Goal: Information Seeking & Learning: Learn about a topic

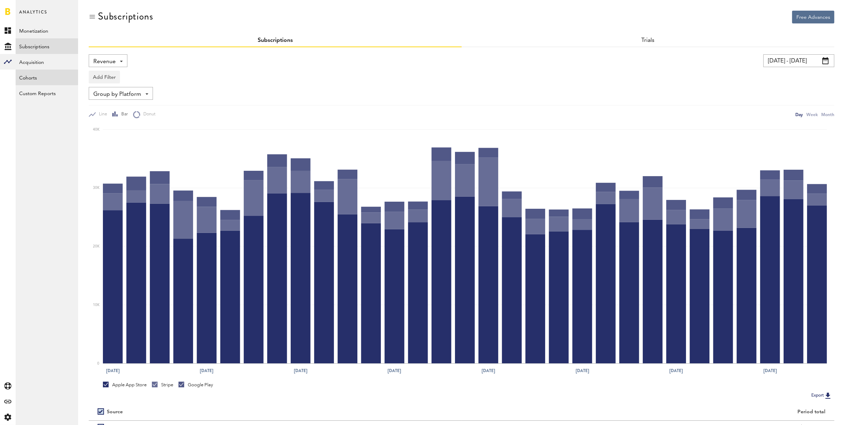
click at [49, 78] on link "Cohorts" at bounding box center [47, 78] width 62 height 16
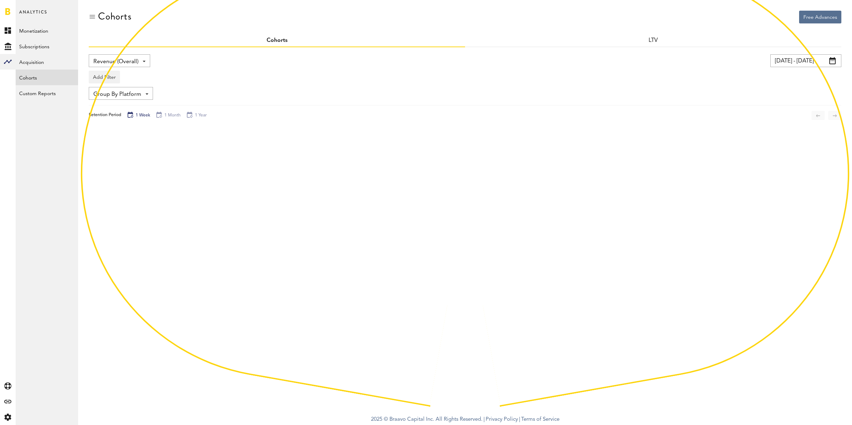
click at [113, 64] on span "Revenue (Overall)" at bounding box center [115, 62] width 45 height 12
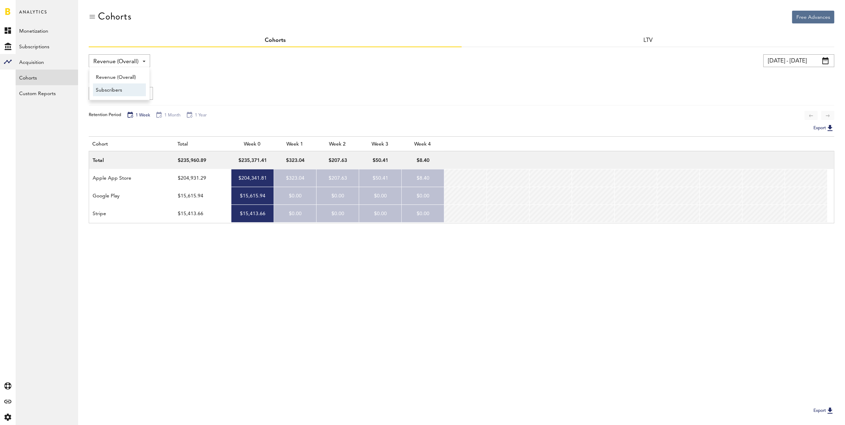
click at [110, 90] on span "Subscribers" at bounding box center [119, 90] width 47 height 12
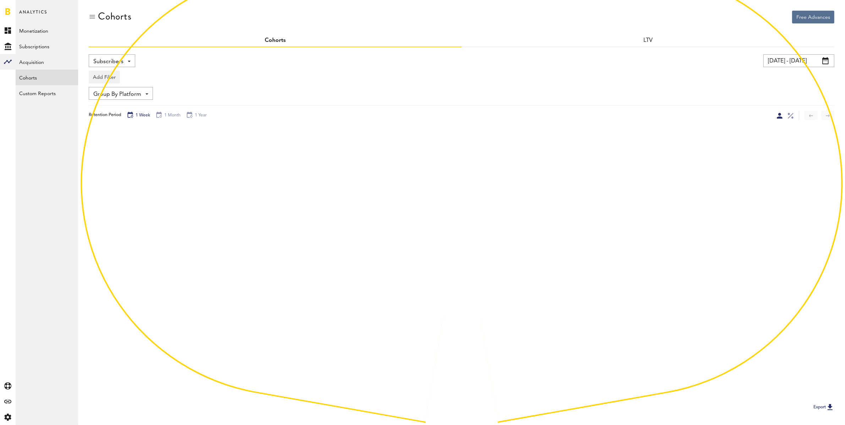
click at [114, 94] on span "Group By Platform" at bounding box center [117, 94] width 48 height 12
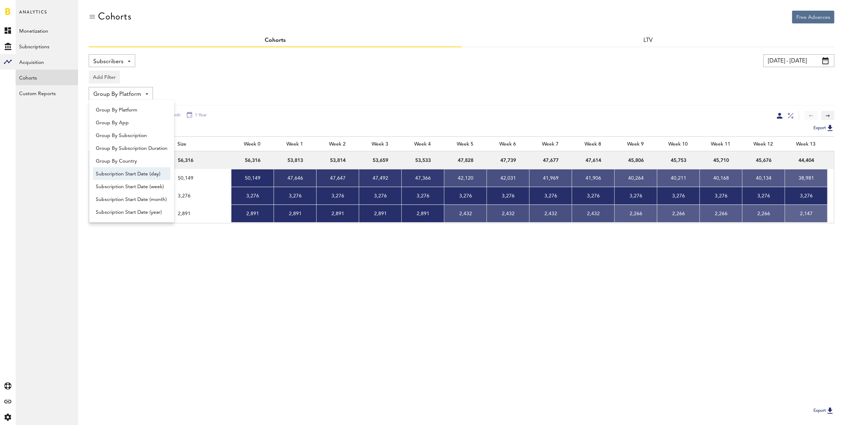
click at [152, 173] on span "Subscription Start Date (day)" at bounding box center [132, 174] width 72 height 12
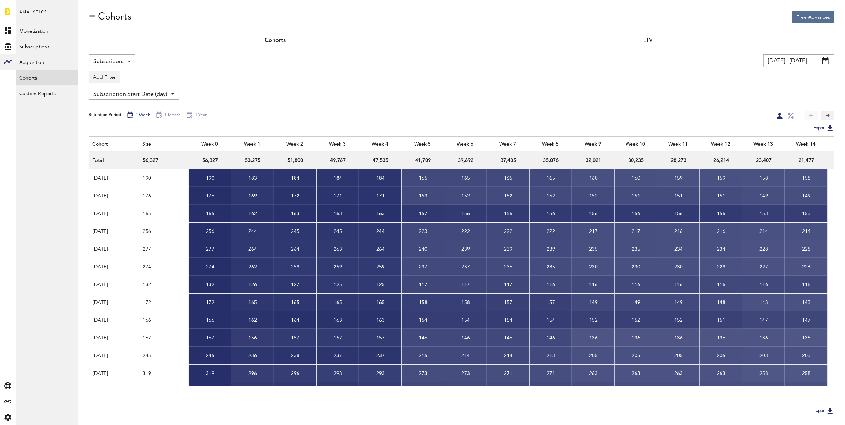
click at [791, 64] on input "[DATE] - [DATE]" at bounding box center [799, 60] width 71 height 13
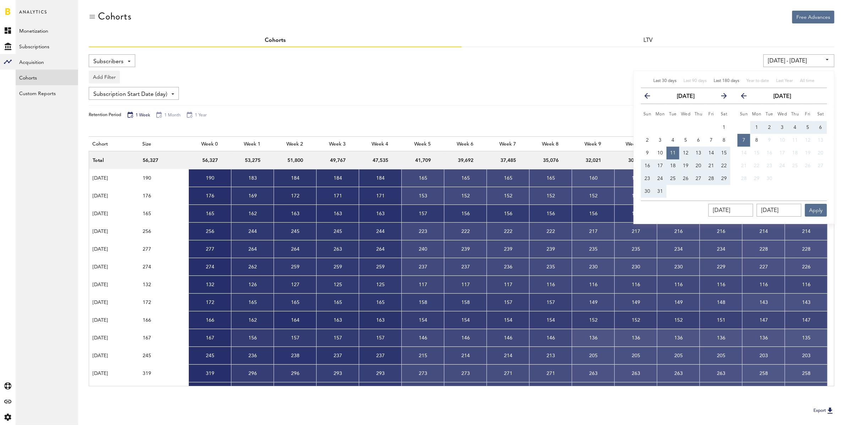
click at [665, 79] on span "Last 30 days" at bounding box center [665, 81] width 23 height 4
type input "[DATE] - [DATE]"
type input "[DATE]"
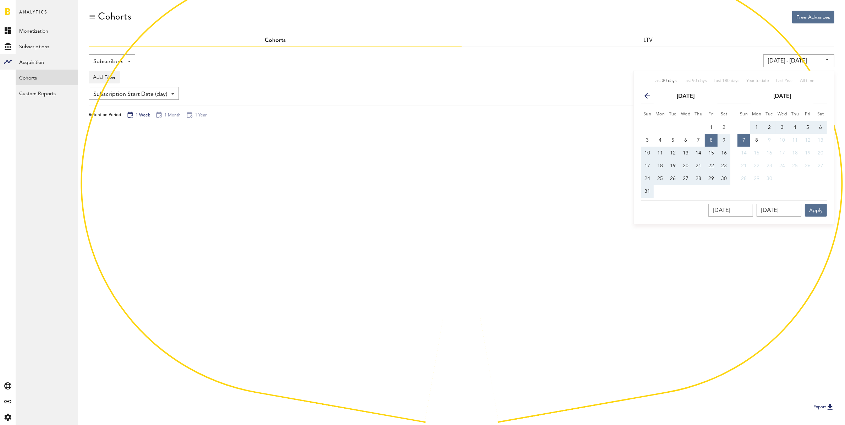
click at [596, 73] on div "Add Filter Platforms Apps Subscriptions Subscription durations Countries" at bounding box center [462, 75] width 746 height 16
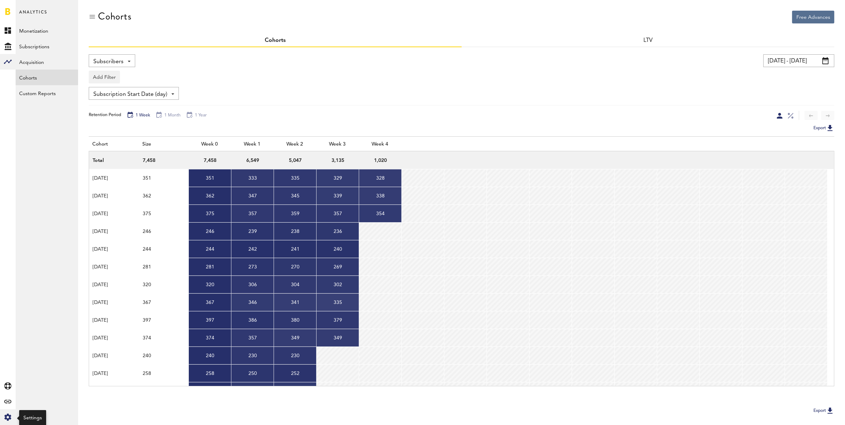
click at [5, 417] on icon "Created with Sketch." at bounding box center [7, 417] width 7 height 7
click at [50, 97] on link "Manage Users" at bounding box center [47, 93] width 62 height 16
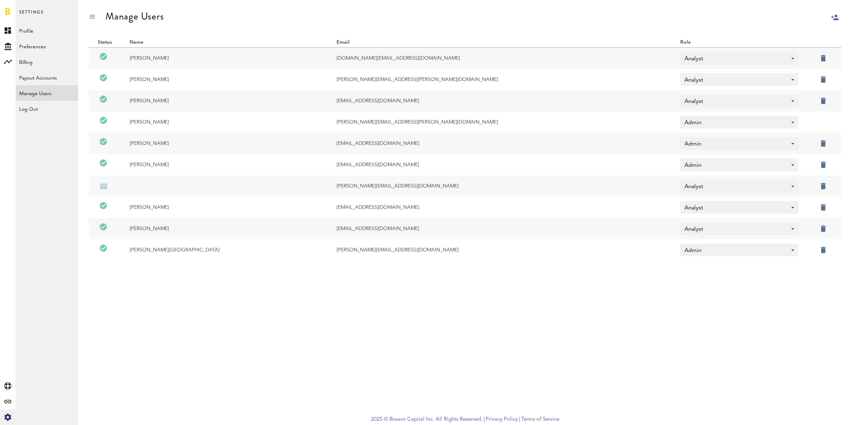
click at [852, 34] on div at bounding box center [852, 34] width 0 height 0
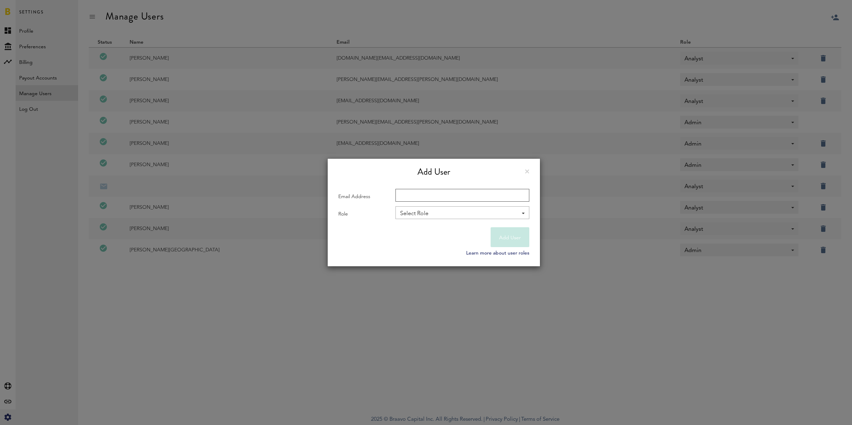
click at [431, 195] on input "Email Address" at bounding box center [462, 195] width 134 height 13
paste input "[EMAIL_ADDRESS][DOMAIN_NAME]"
type input "[EMAIL_ADDRESS][DOMAIN_NAME]"
click at [439, 211] on div "Select Role" at bounding box center [458, 214] width 117 height 12
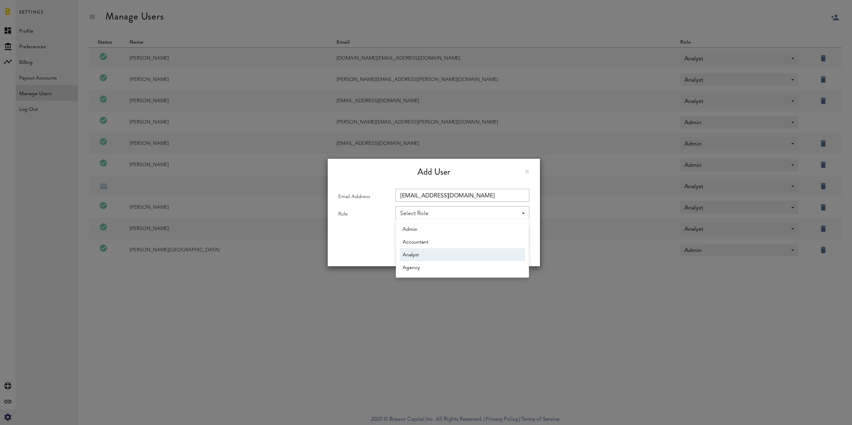
click at [440, 255] on span "Analyst" at bounding box center [463, 255] width 120 height 12
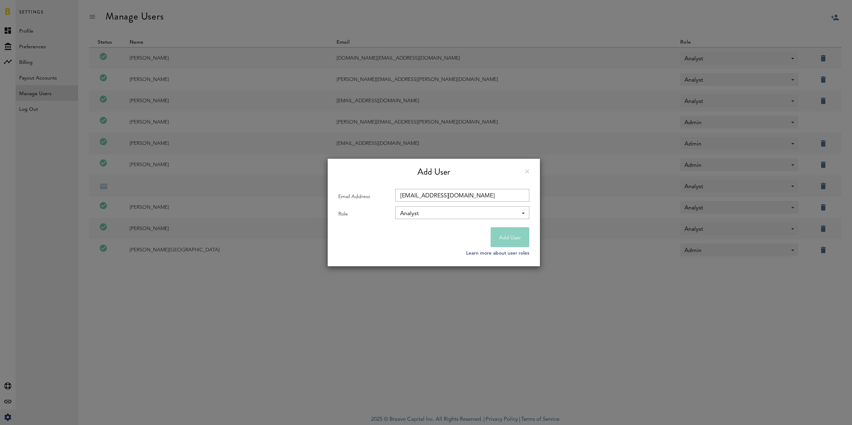
click at [506, 238] on button "Add User" at bounding box center [510, 237] width 39 height 20
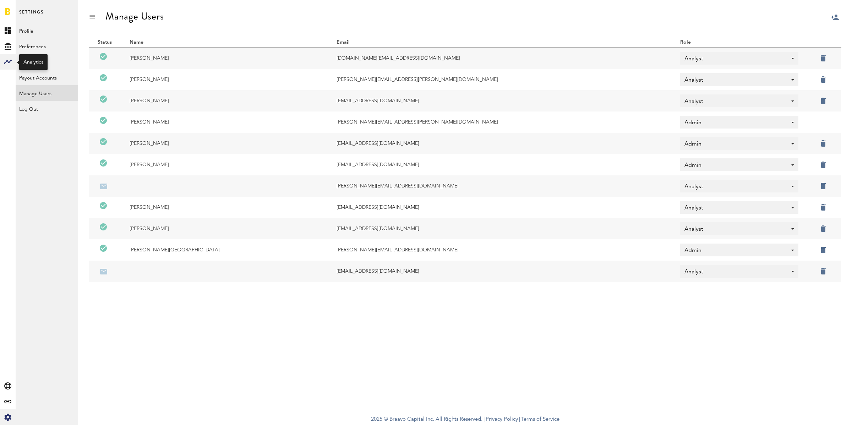
click at [11, 61] on rect at bounding box center [8, 62] width 9 height 9
click at [29, 73] on link "Cohorts" at bounding box center [47, 78] width 62 height 16
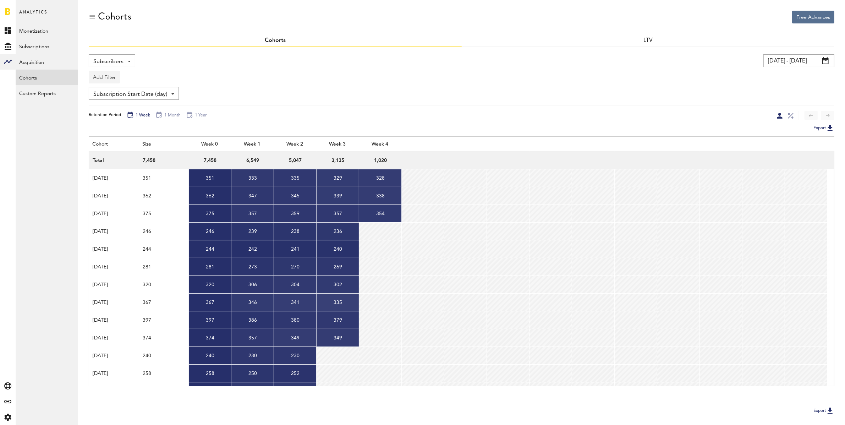
click at [106, 72] on button "Add Filter" at bounding box center [104, 77] width 31 height 13
click at [107, 106] on li "Apps" at bounding box center [122, 108] width 58 height 13
click at [120, 76] on div "Apps" at bounding box center [114, 78] width 31 height 12
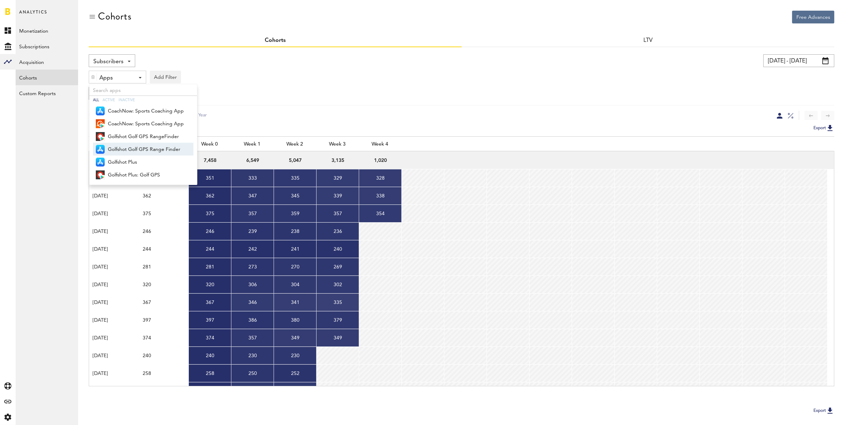
click at [149, 147] on span "Golfshot Golf GPS Range Finder" at bounding box center [146, 149] width 76 height 12
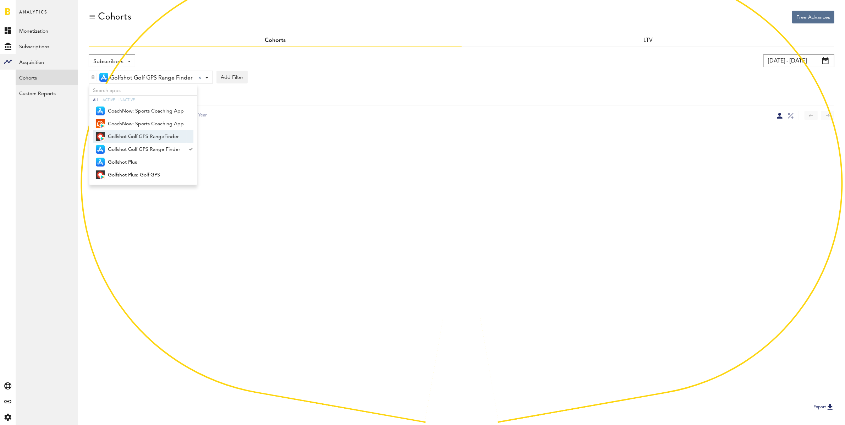
click at [380, 89] on div "Subscription Start Date (day) Group By Platform Group By App Group By Subscript…" at bounding box center [462, 93] width 746 height 13
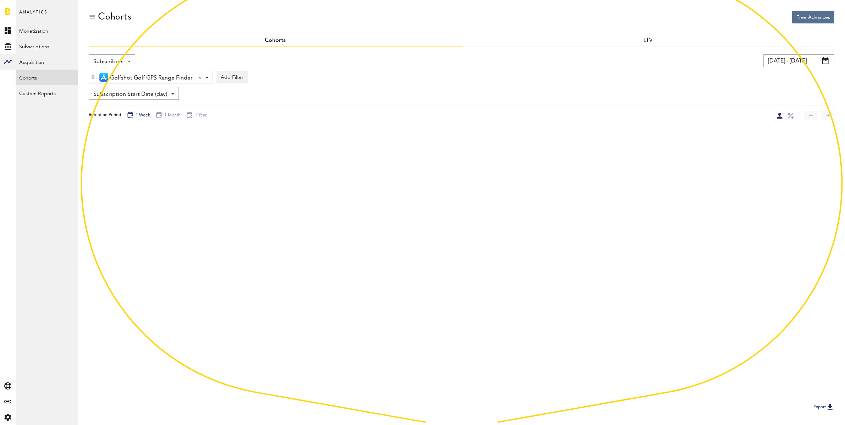
click at [779, 59] on input "[DATE] - [DATE]" at bounding box center [799, 60] width 71 height 13
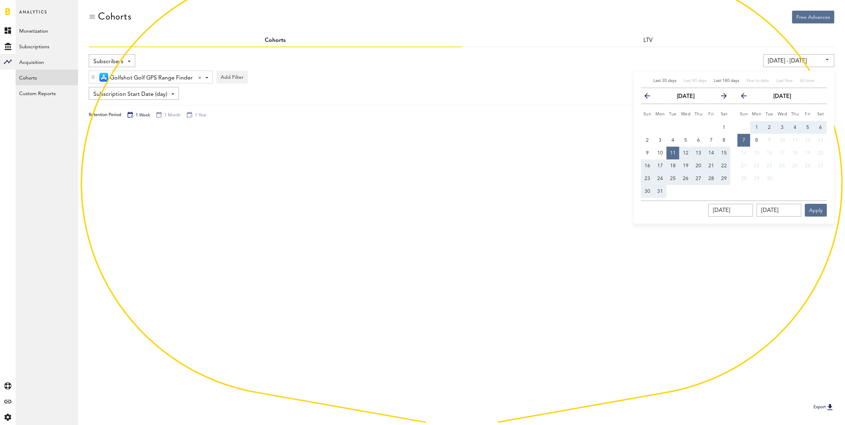
click at [664, 80] on span "Last 30 days" at bounding box center [665, 81] width 23 height 4
type input "[DATE] - [DATE]"
type input "[DATE]"
click at [823, 211] on button "Apply" at bounding box center [816, 210] width 22 height 13
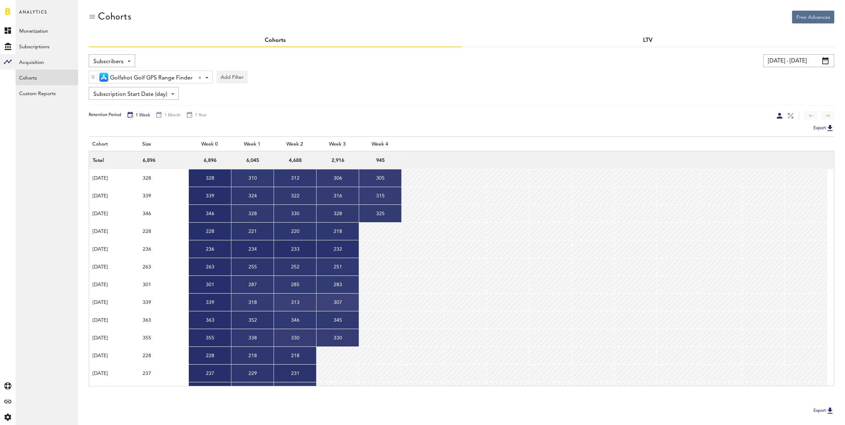
click at [649, 40] on link "LTV" at bounding box center [648, 41] width 10 height 6
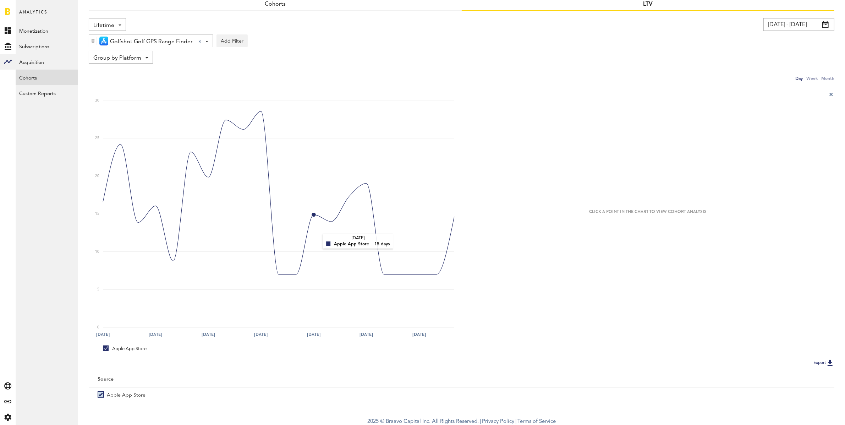
scroll to position [38, 0]
click at [359, 184] on rect at bounding box center [278, 206] width 351 height 238
click at [578, 289] on rect at bounding box center [651, 206] width 351 height 238
click at [669, 244] on rect at bounding box center [651, 206] width 351 height 238
click at [260, 114] on rect at bounding box center [278, 206] width 351 height 238
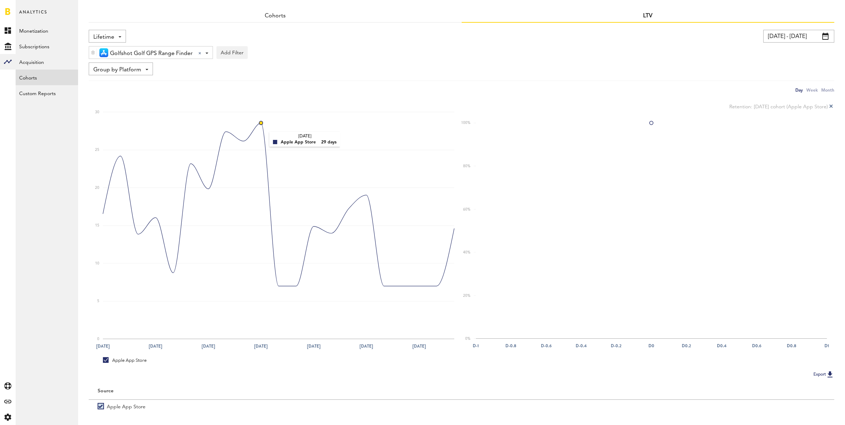
scroll to position [0, 0]
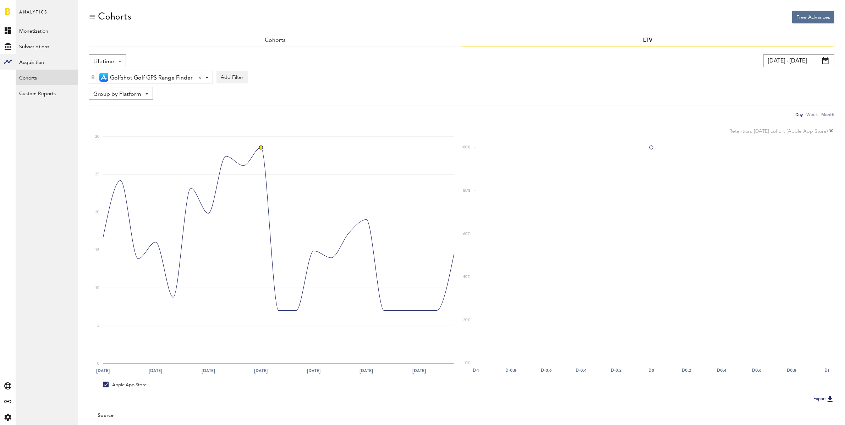
click at [102, 56] on span "Lifetime" at bounding box center [103, 62] width 21 height 12
click at [114, 142] on span "RPU" at bounding box center [119, 141] width 47 height 12
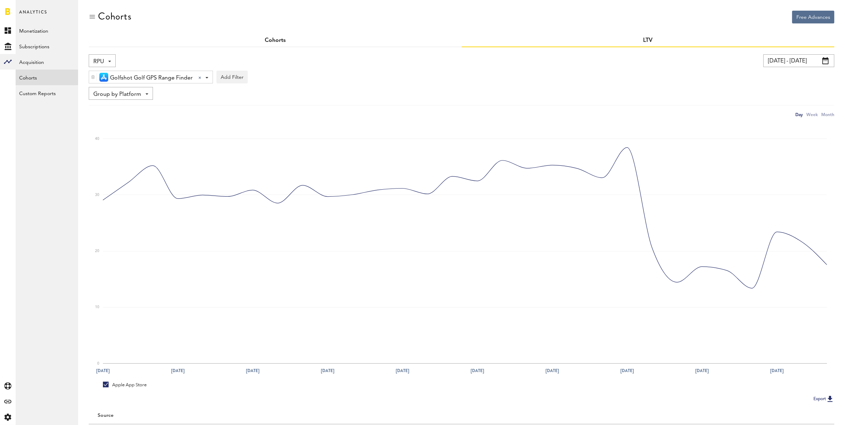
click at [279, 39] on link "Cohorts" at bounding box center [275, 41] width 21 height 6
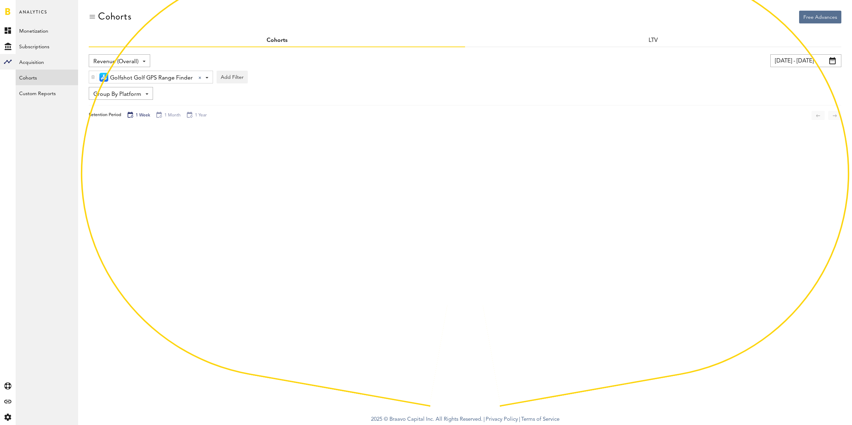
click at [134, 59] on span "Revenue (Overall)" at bounding box center [115, 62] width 45 height 12
click at [121, 89] on span "Subscribers" at bounding box center [119, 90] width 47 height 12
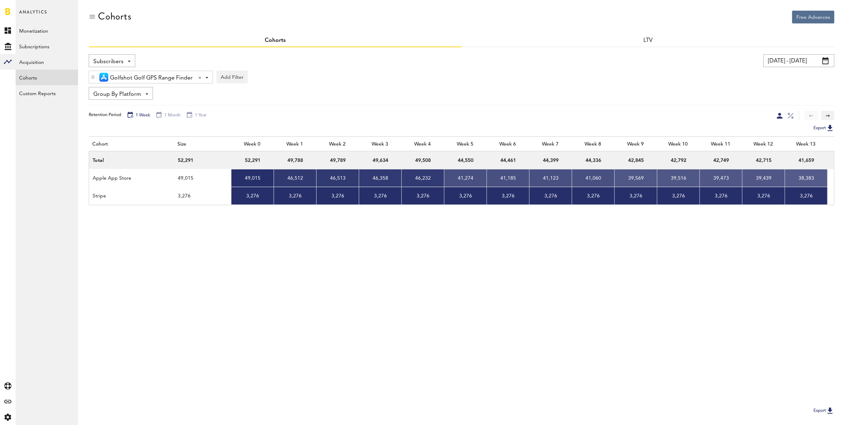
click at [123, 93] on span "Group By Platform" at bounding box center [117, 94] width 48 height 12
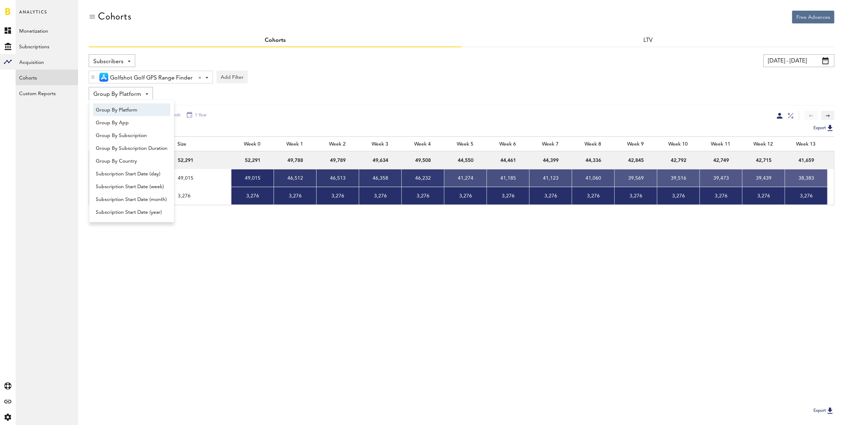
click at [451, 84] on div "Subscribers Revenue (Overall) Subscribers [DATE] - [DATE] Last 30 days Last 90 …" at bounding box center [462, 87] width 746 height 66
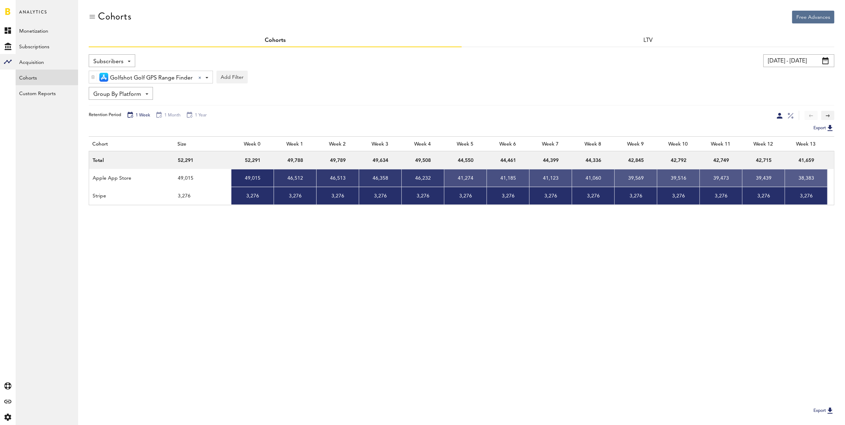
click at [122, 61] on div "Subscribers Revenue (Overall) Subscribers" at bounding box center [112, 60] width 47 height 13
click at [121, 80] on span "Revenue (Overall)" at bounding box center [116, 77] width 40 height 12
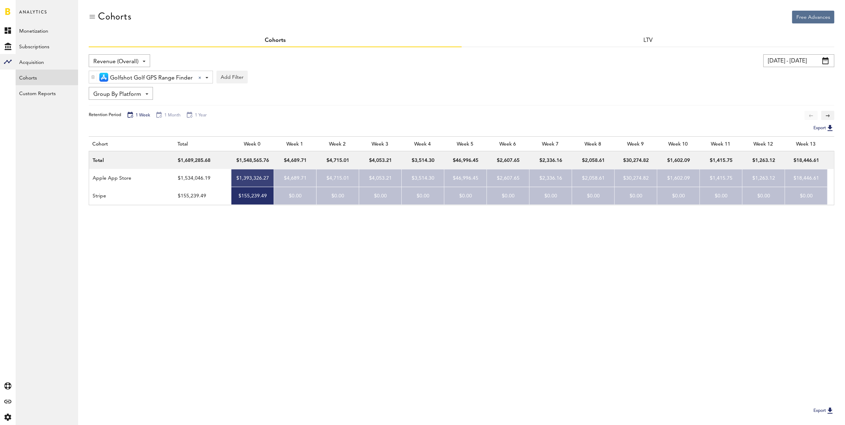
click at [121, 56] on span "Revenue (Overall)" at bounding box center [115, 62] width 45 height 12
click at [118, 90] on span "Subscribers" at bounding box center [119, 90] width 47 height 12
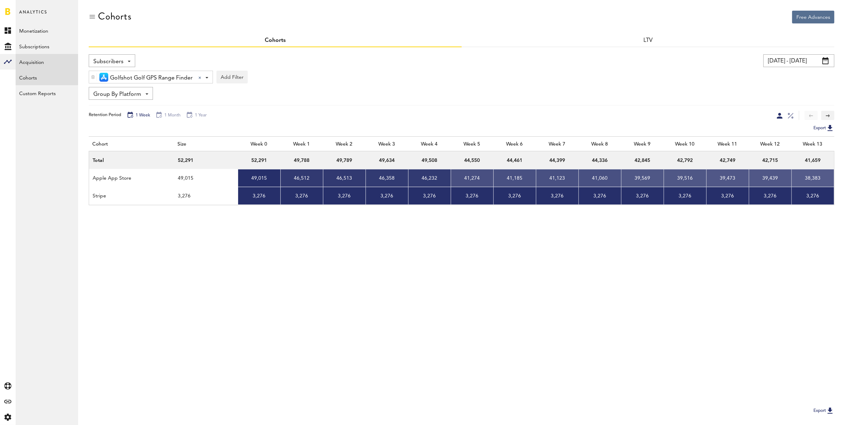
click at [36, 62] on link "Acquisition" at bounding box center [47, 62] width 62 height 16
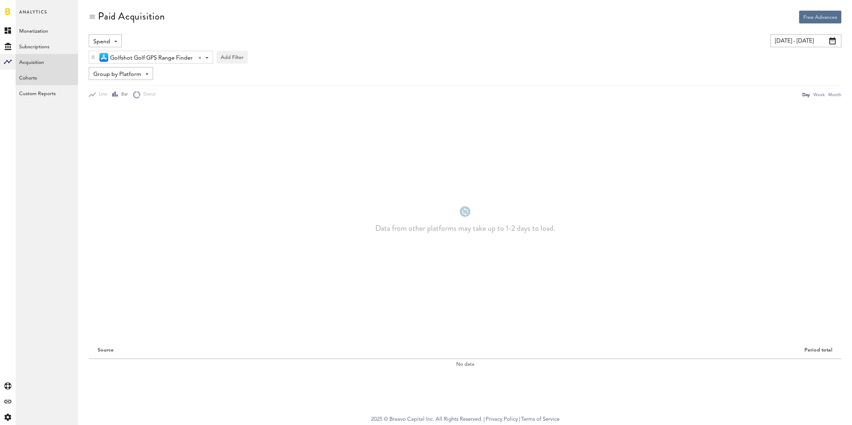
click at [36, 77] on link "Cohorts" at bounding box center [47, 78] width 62 height 16
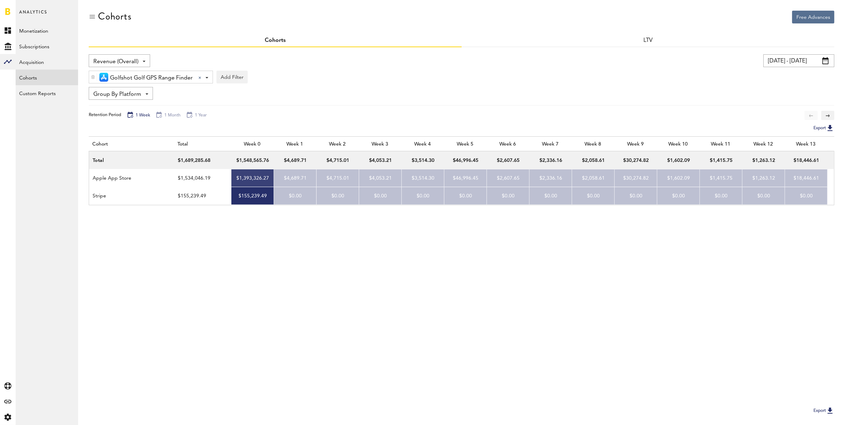
click at [126, 92] on span "Group By Platform" at bounding box center [117, 94] width 48 height 12
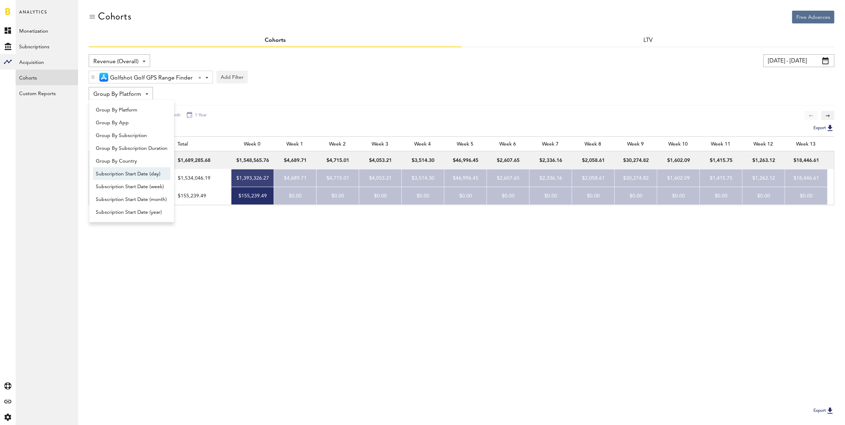
click at [153, 173] on span "Subscription Start Date (day)" at bounding box center [132, 174] width 72 height 12
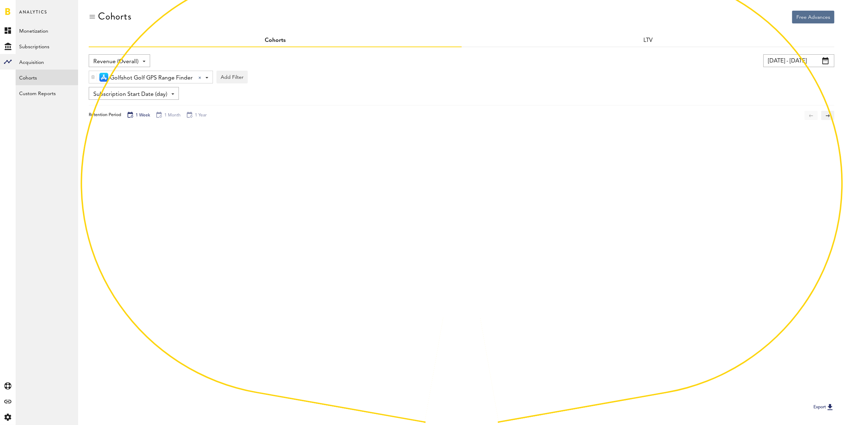
click at [128, 55] on div "Revenue (Overall) Revenue (Overall) Subscribers" at bounding box center [119, 60] width 61 height 13
click at [114, 89] on span "Subscribers" at bounding box center [119, 90] width 47 height 12
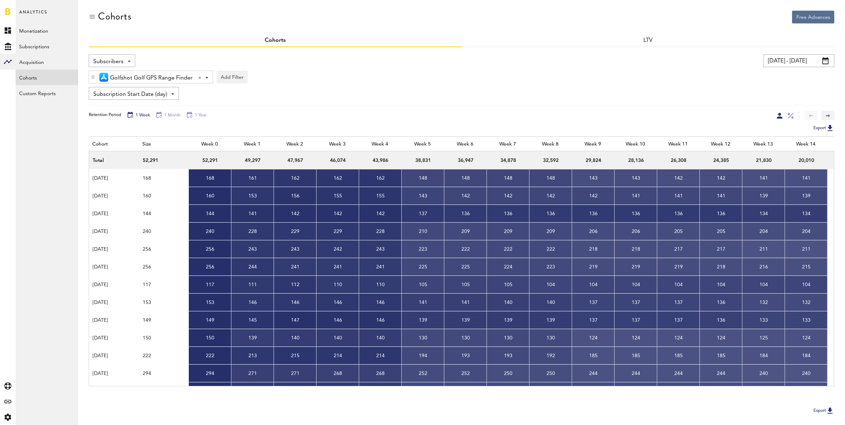
click at [797, 63] on input "[DATE] - [DATE]" at bounding box center [799, 60] width 71 height 13
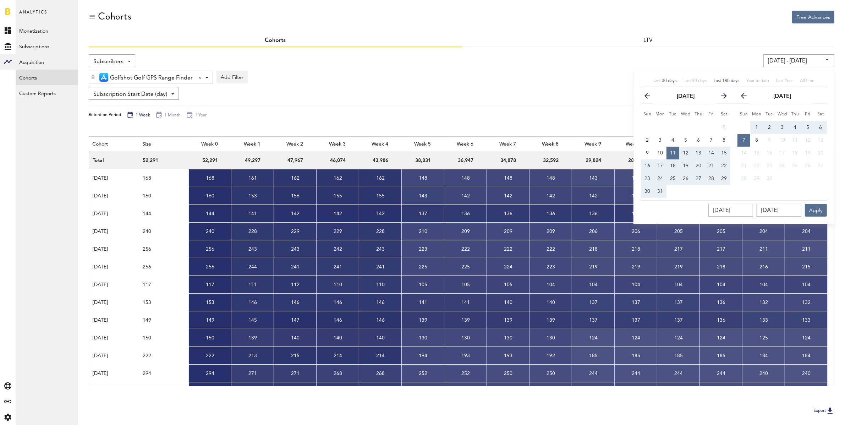
click at [662, 80] on span "Last 30 days" at bounding box center [665, 81] width 23 height 4
type input "[DATE] - [DATE]"
type input "[DATE]"
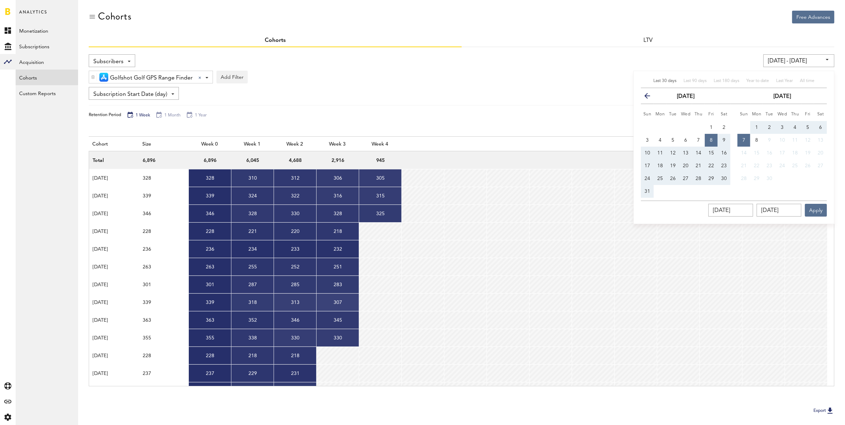
click at [546, 60] on div "[DATE] - [DATE] Last 30 days Last 90 days Last 180 days Year to date Last Year …" at bounding box center [641, 60] width 385 height 13
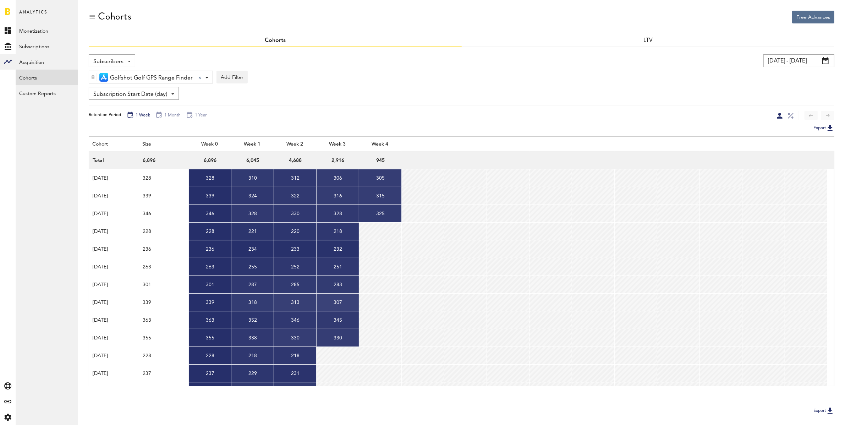
click at [634, 43] on div "LTV" at bounding box center [648, 40] width 373 height 13
click at [644, 42] on link "LTV" at bounding box center [648, 41] width 10 height 6
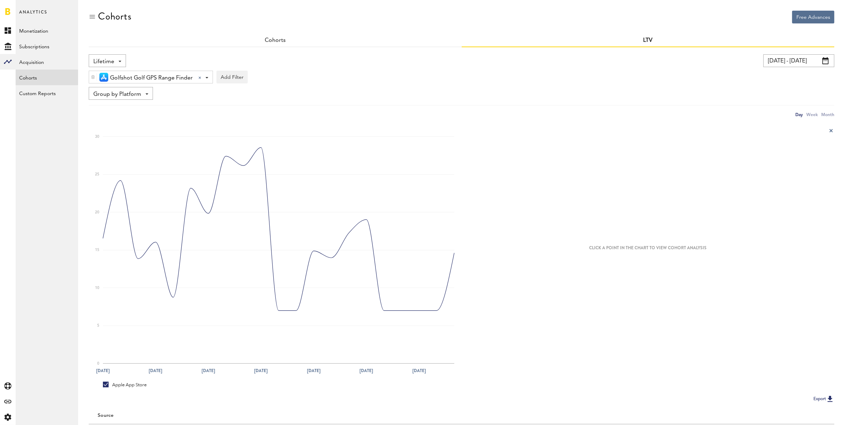
click at [110, 59] on span "Lifetime" at bounding box center [103, 62] width 21 height 12
click at [117, 115] on span "pRevenue" at bounding box center [119, 116] width 47 height 12
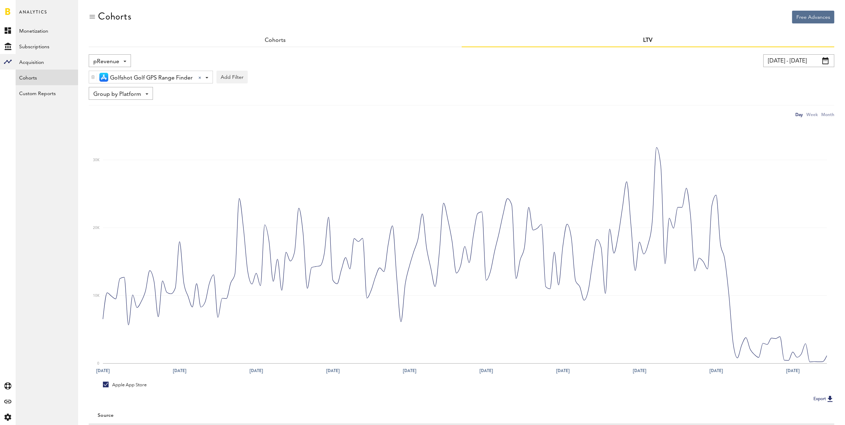
click at [804, 59] on input "[DATE] - [DATE]" at bounding box center [799, 60] width 71 height 13
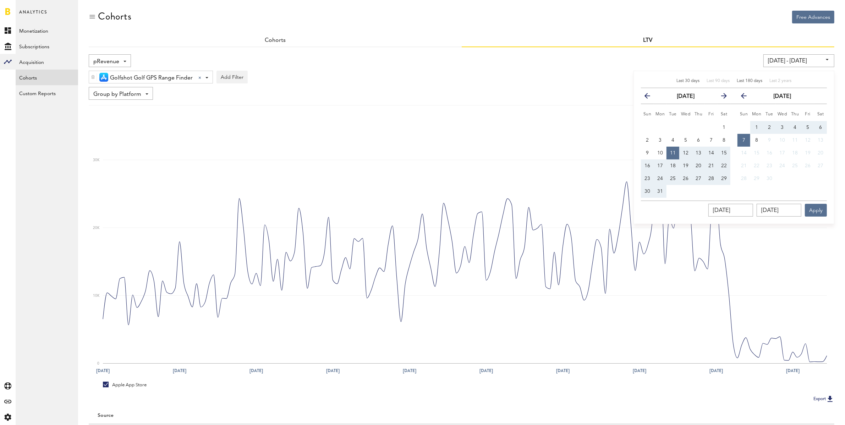
click at [688, 83] on div "Last 30 days" at bounding box center [688, 81] width 23 height 6
type input "[DATE] - [DATE]"
type input "[DATE]"
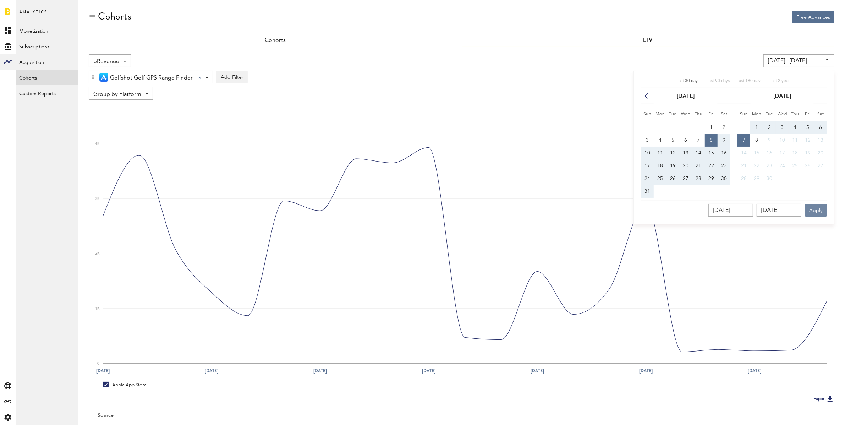
click at [818, 211] on button "Apply" at bounding box center [816, 210] width 22 height 13
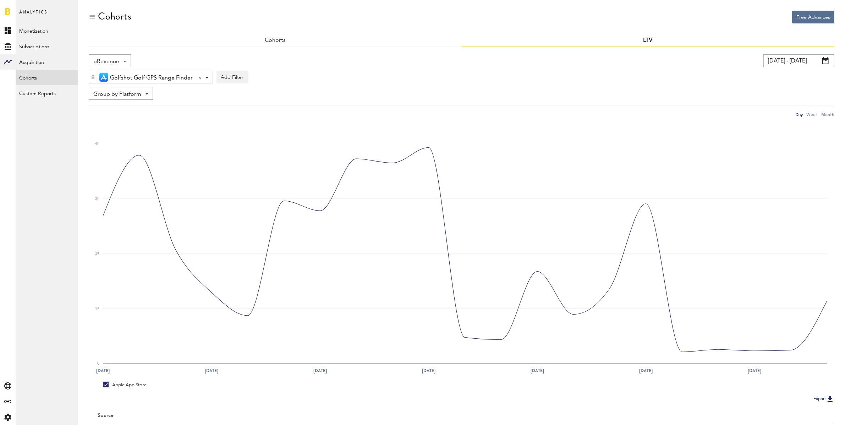
click at [121, 56] on div "pRevenue Lifetime LTV Subscribers pRevenue Cumulative Revenue RPU" at bounding box center [110, 60] width 42 height 13
click at [107, 140] on span "RPU" at bounding box center [119, 141] width 47 height 12
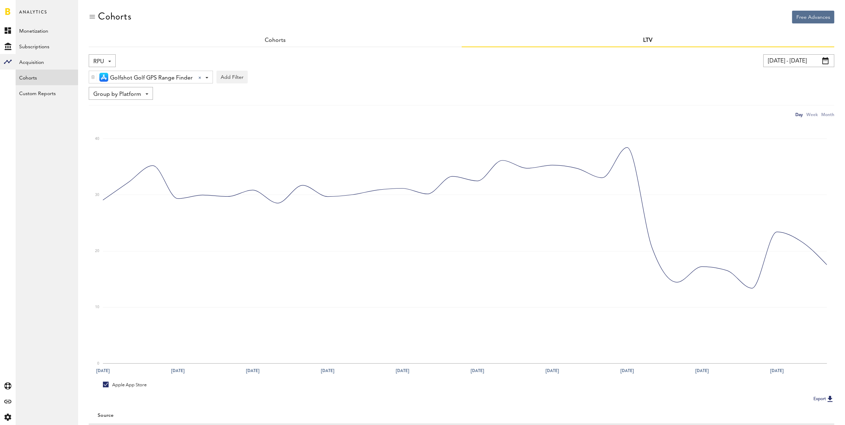
click at [119, 94] on span "Group by Platform" at bounding box center [117, 94] width 48 height 12
click at [148, 149] on span "Group by Subscription Duration" at bounding box center [132, 148] width 72 height 12
